Goal: Information Seeking & Learning: Learn about a topic

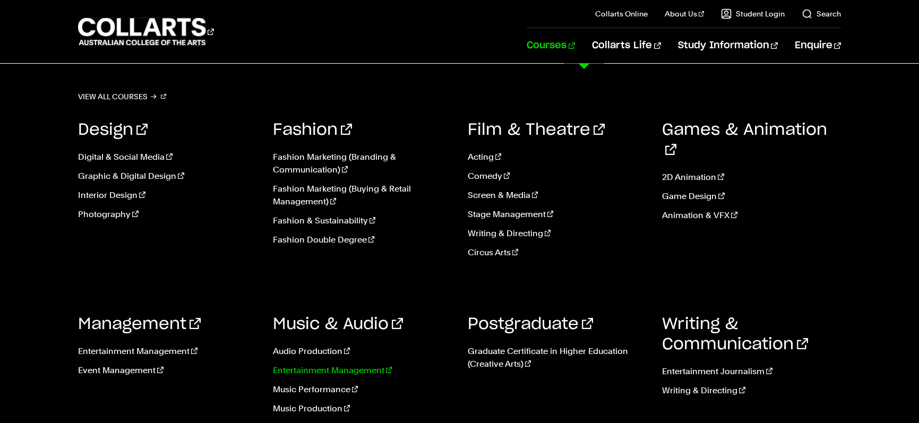
click at [329, 373] on link "Entertainment Management" at bounding box center [362, 370] width 179 height 13
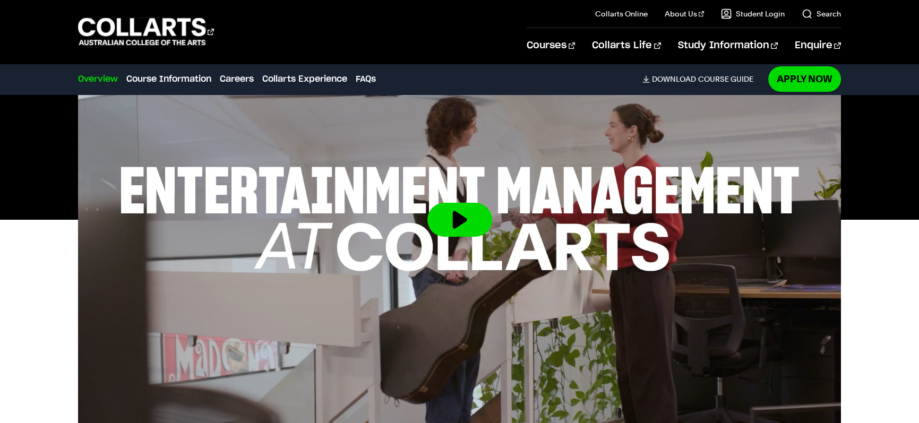
scroll to position [342, 0]
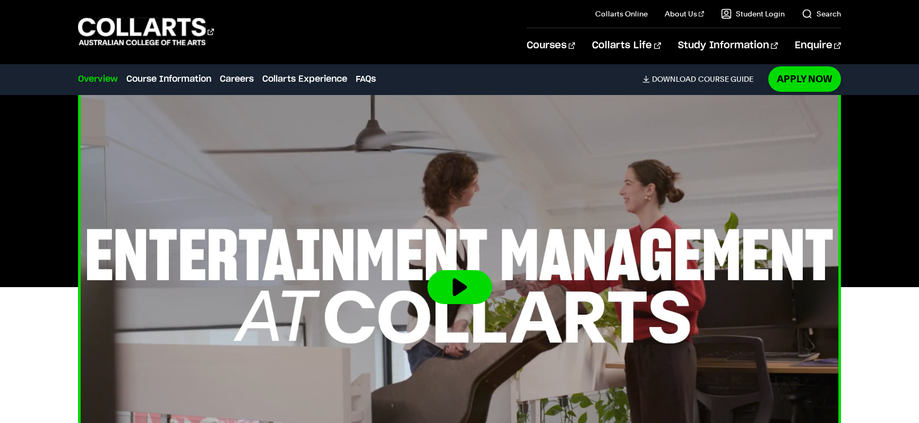
click at [467, 293] on button at bounding box center [460, 287] width 65 height 34
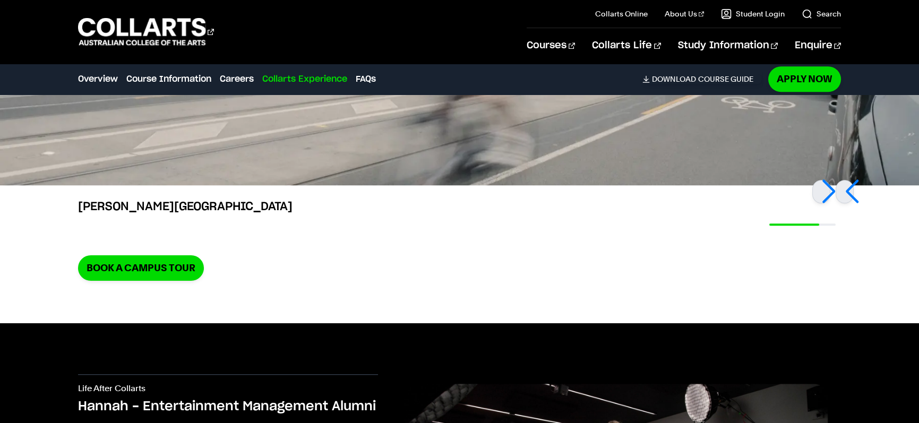
scroll to position [2979, 0]
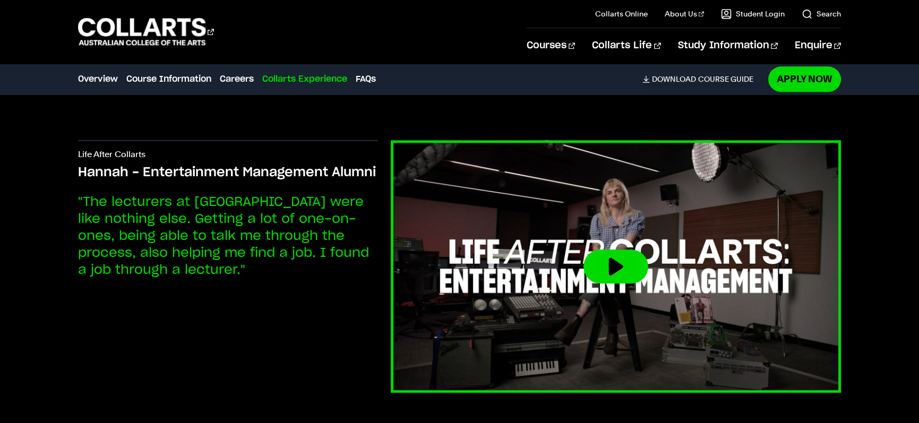
click at [611, 250] on button at bounding box center [616, 267] width 65 height 34
